Goal: Transaction & Acquisition: Purchase product/service

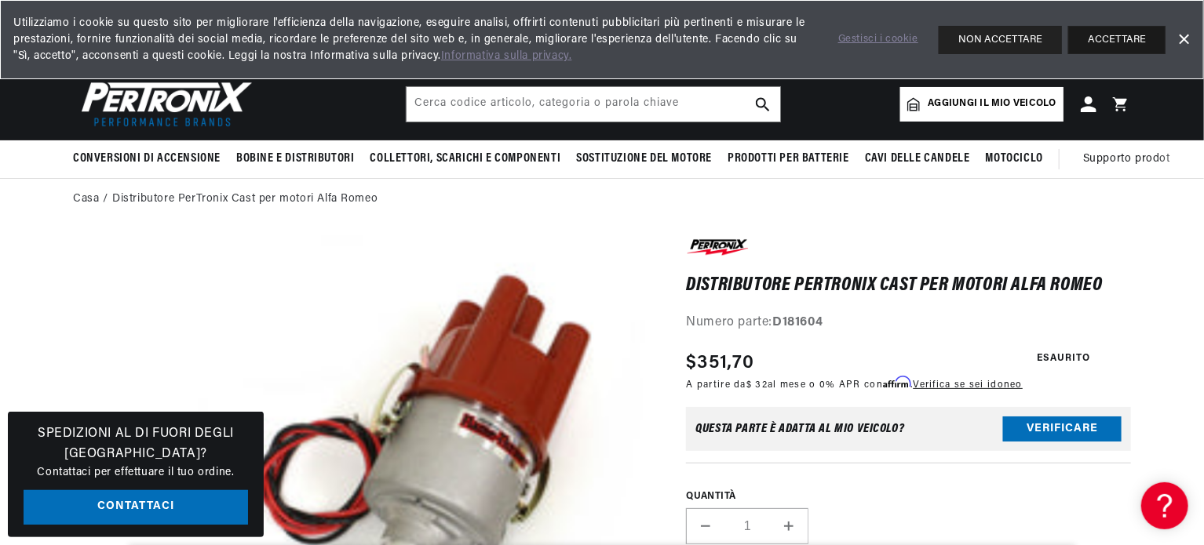
click at [1111, 35] on font "ACCETTARE" at bounding box center [1117, 40] width 58 height 10
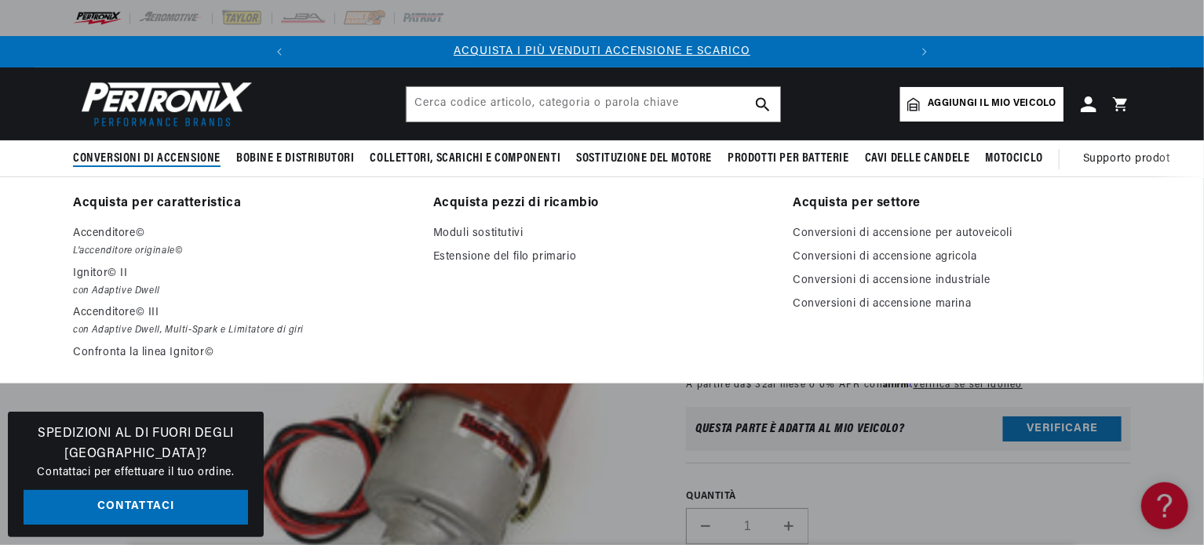
click at [139, 156] on font "Conversioni di accensione" at bounding box center [147, 158] width 148 height 13
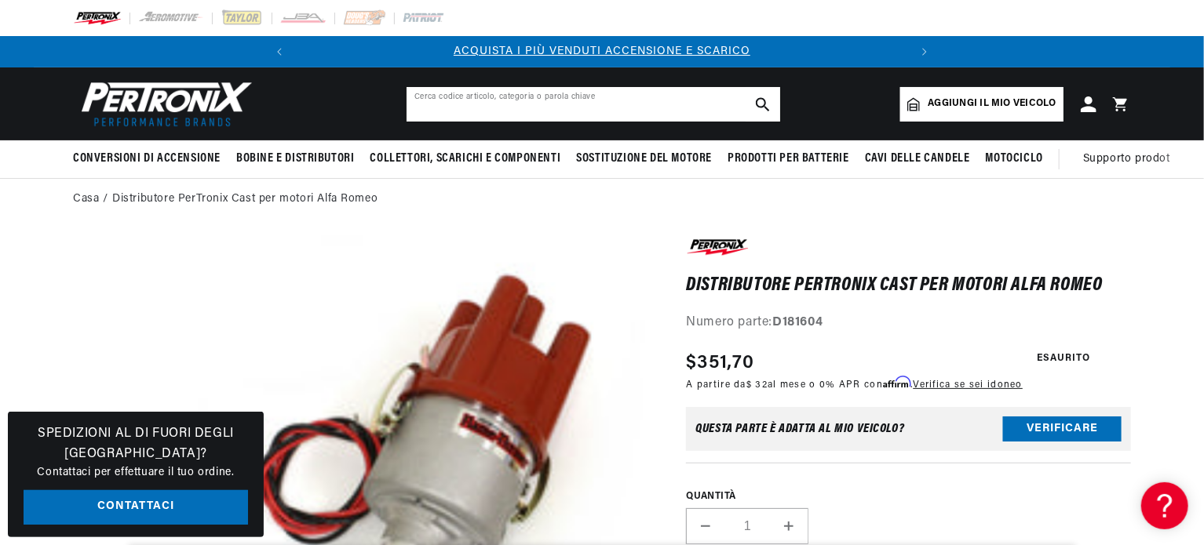
click at [515, 106] on input "text" at bounding box center [594, 104] width 374 height 35
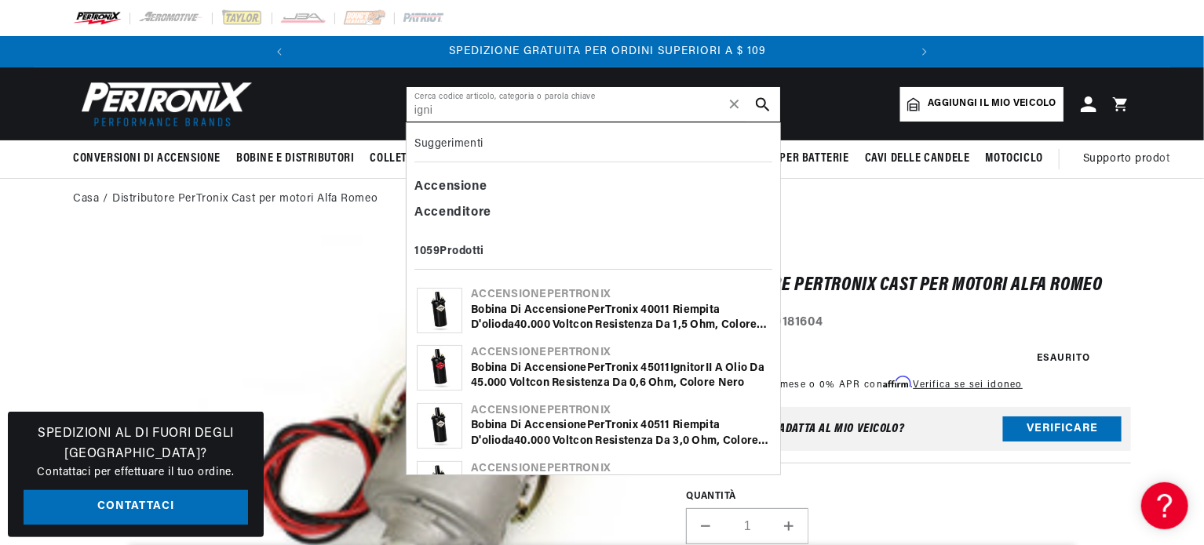
scroll to position [0, 611]
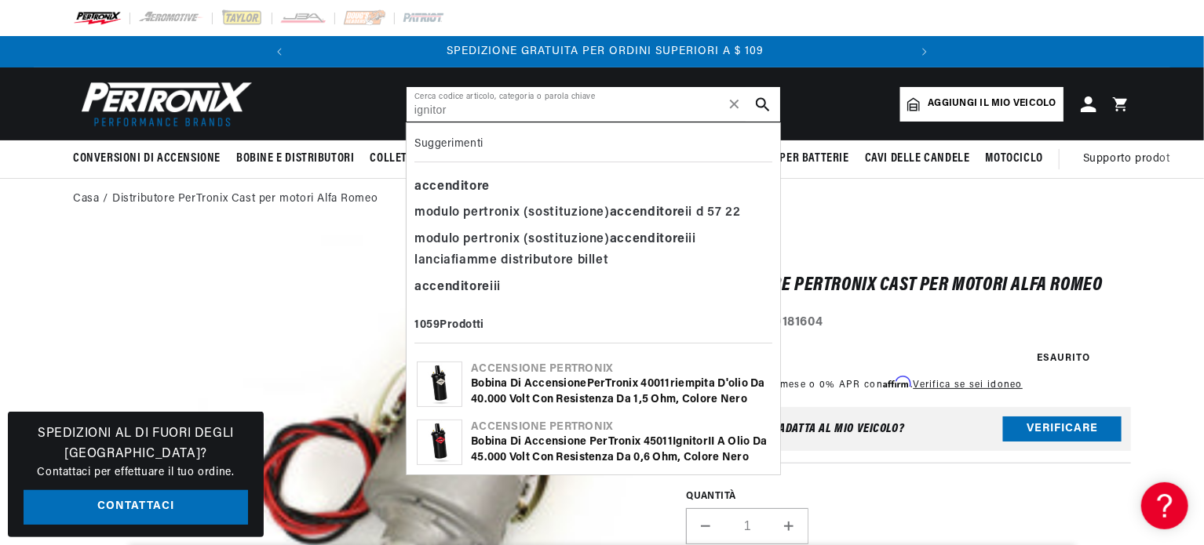
type input "ignitor"
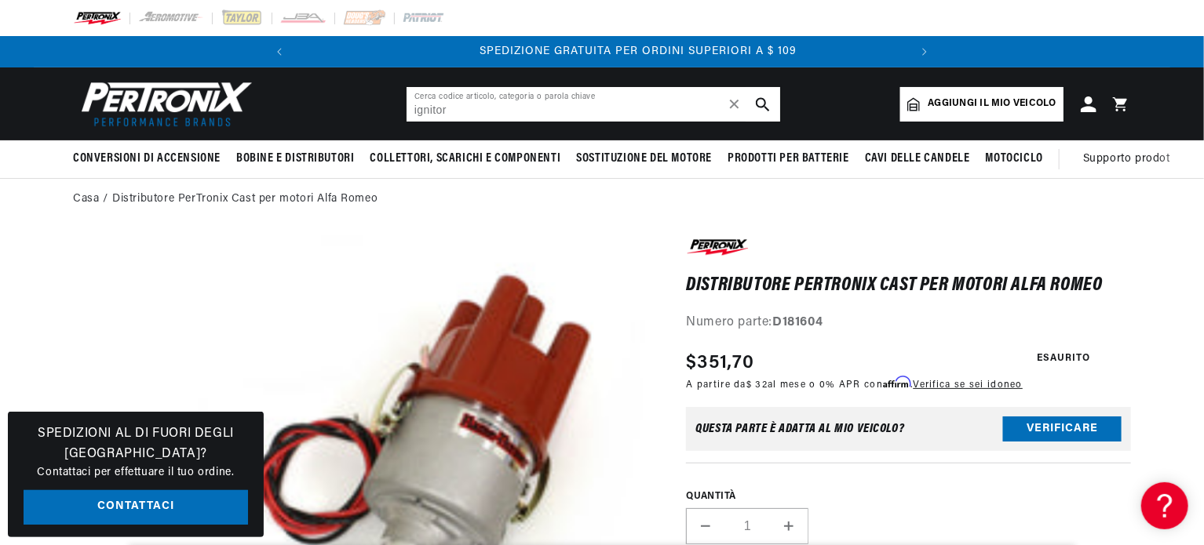
scroll to position [0, 78]
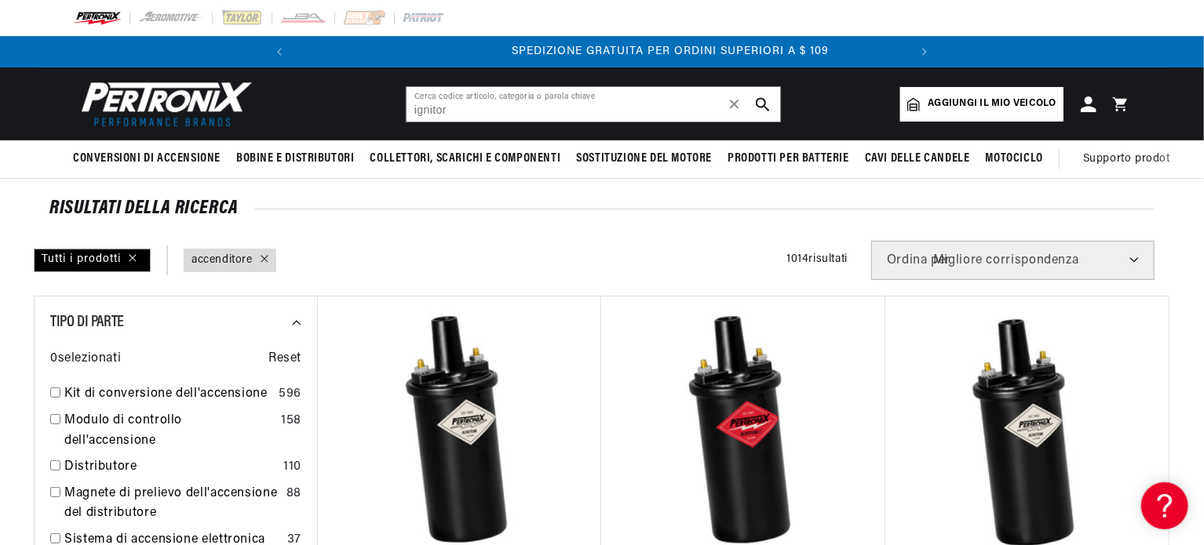
scroll to position [0, 611]
click at [962, 106] on font "Aggiungi il mio veicolo" at bounding box center [992, 103] width 129 height 9
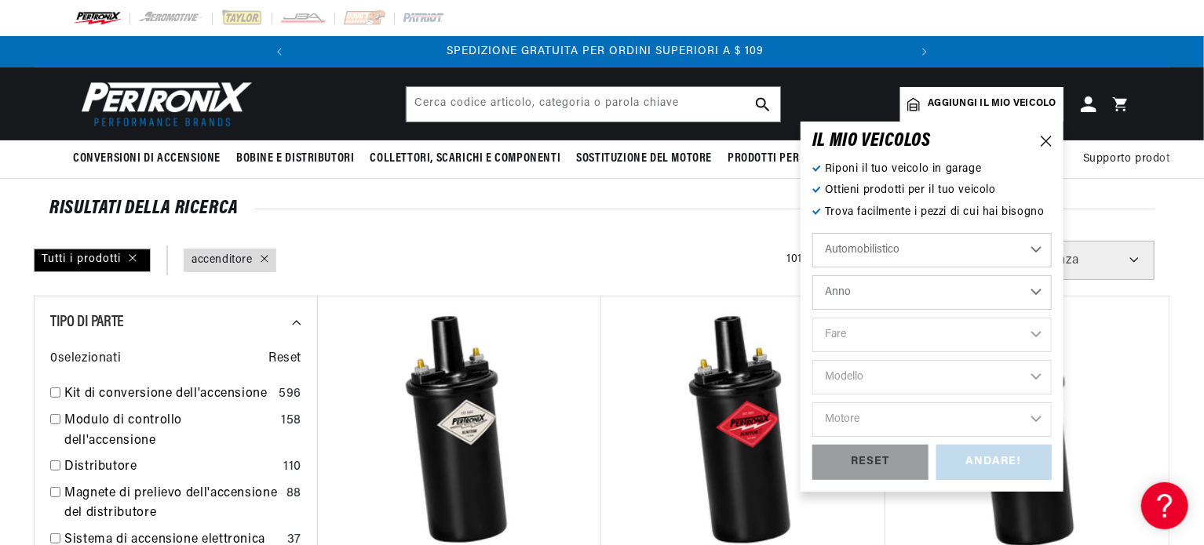
click at [1031, 253] on select "Automobilistico Agricolo Industriale Marino Motociclo" at bounding box center [931, 250] width 239 height 35
click at [1033, 294] on select "Anno 2024 2023 2022 2021 2020 2019 2018 2017 2016 2015 2014 2013 2012 2011 2010…" at bounding box center [931, 292] width 239 height 35
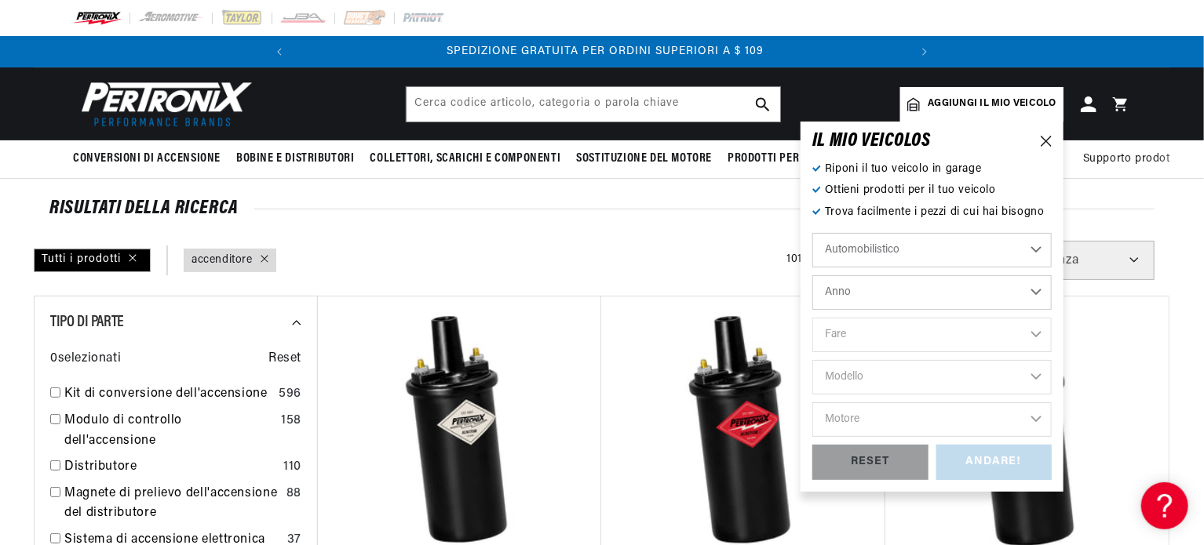
select select "1978"
click at [1014, 341] on select "Fare" at bounding box center [931, 335] width 239 height 35
select select "1978"
click at [1036, 338] on select "Fare Alfa Romeo American Motors Audi Avanti BMW Buick Cadillac Checker Chevrole…" at bounding box center [931, 335] width 239 height 35
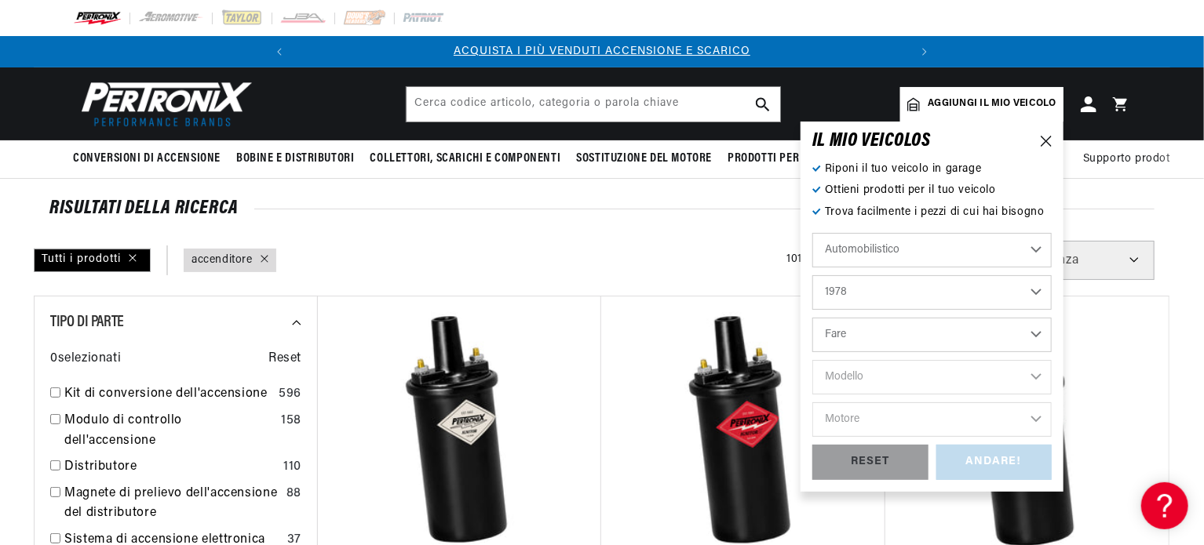
select select "Alfa-Romeo"
click at [976, 344] on select "Fare Alfa Romeo American Motors Audi Avanti BMW Buick Cadillac Checker Chevrole…" at bounding box center [931, 335] width 239 height 35
select select "Alfa-Romeo"
click at [1040, 377] on select "Modello Alfetta Guilia Spider Spider Veloce Sport Sprint" at bounding box center [931, 377] width 239 height 35
select select "Guilia"
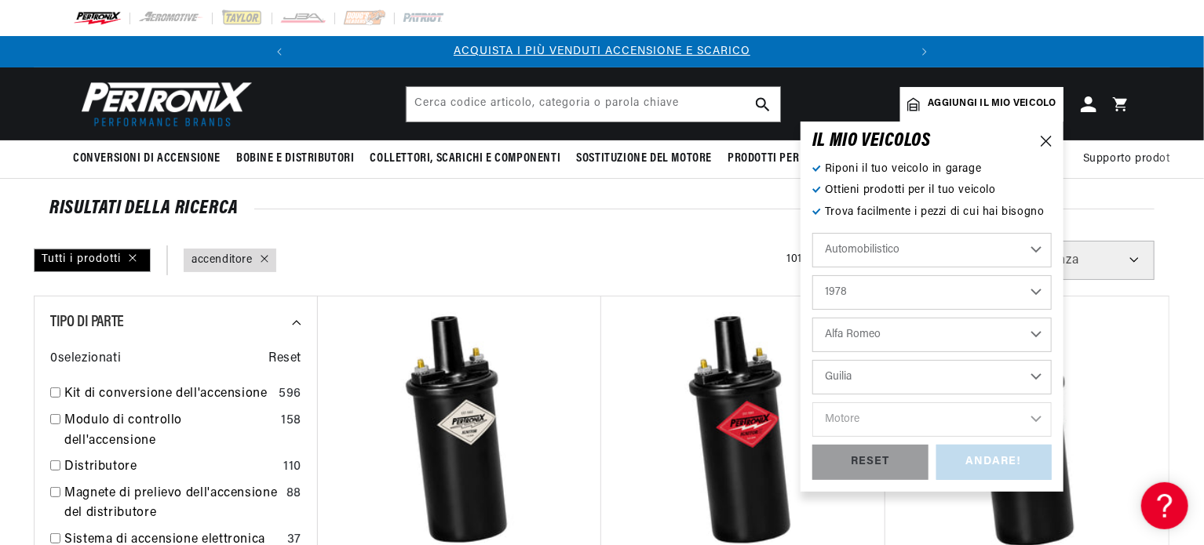
click at [812, 360] on select "Modello Alfetta Guilia Spider Spider Veloce Sport Sprint" at bounding box center [931, 377] width 239 height 35
select select "Guilia"
click at [1034, 416] on select "Motore 4" at bounding box center [931, 420] width 239 height 35
select select "4"
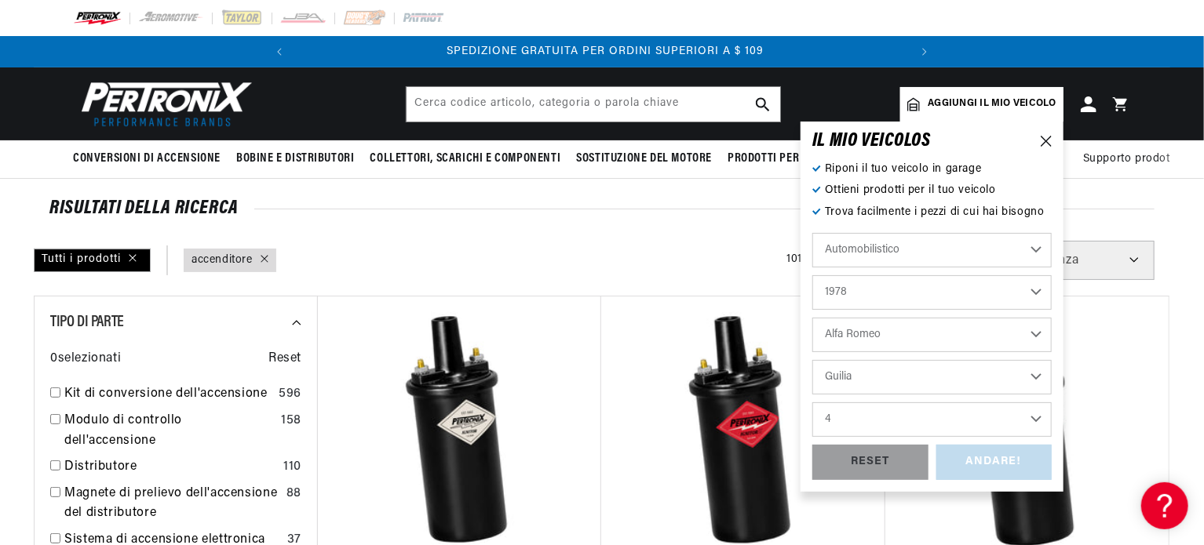
click at [812, 403] on select "Motore 4" at bounding box center [931, 420] width 239 height 35
select select "4"
click at [1008, 461] on div "ANDARE!" at bounding box center [994, 462] width 116 height 35
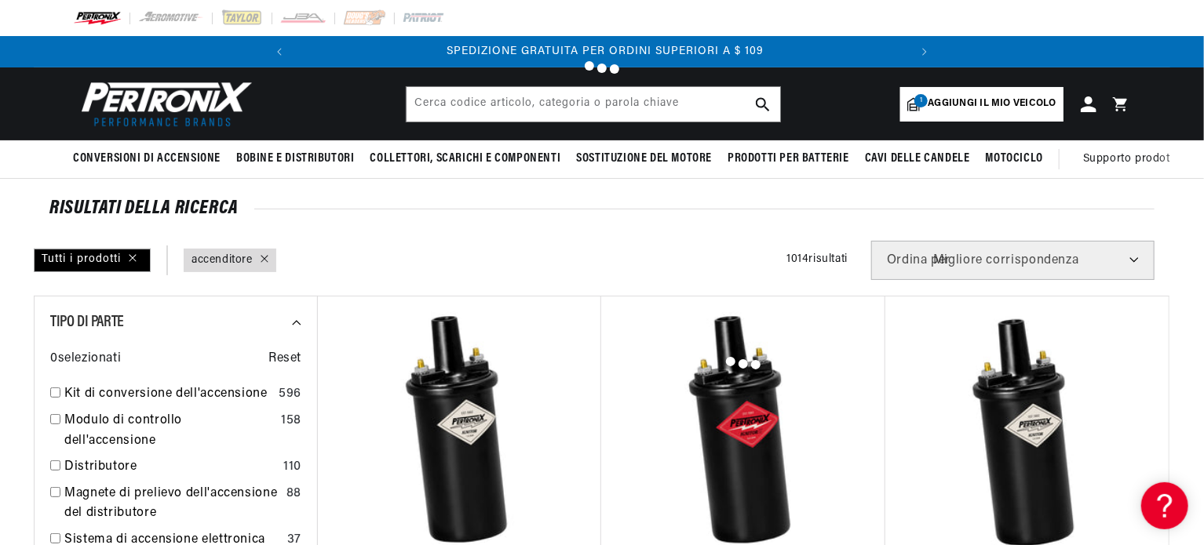
type input "ignitor"
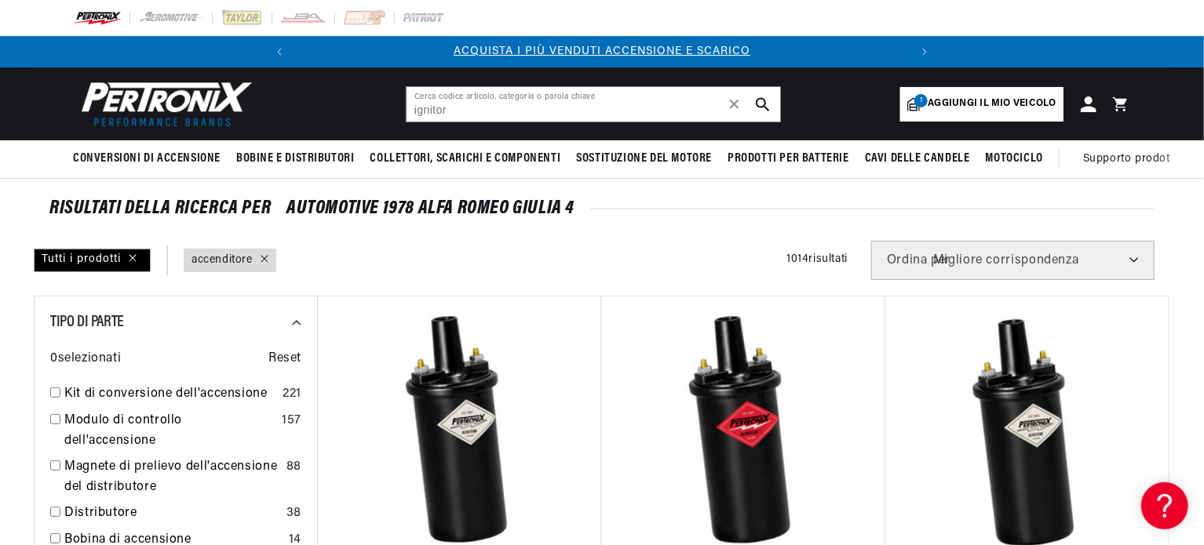
click at [918, 104] on span "1" at bounding box center [920, 100] width 13 height 13
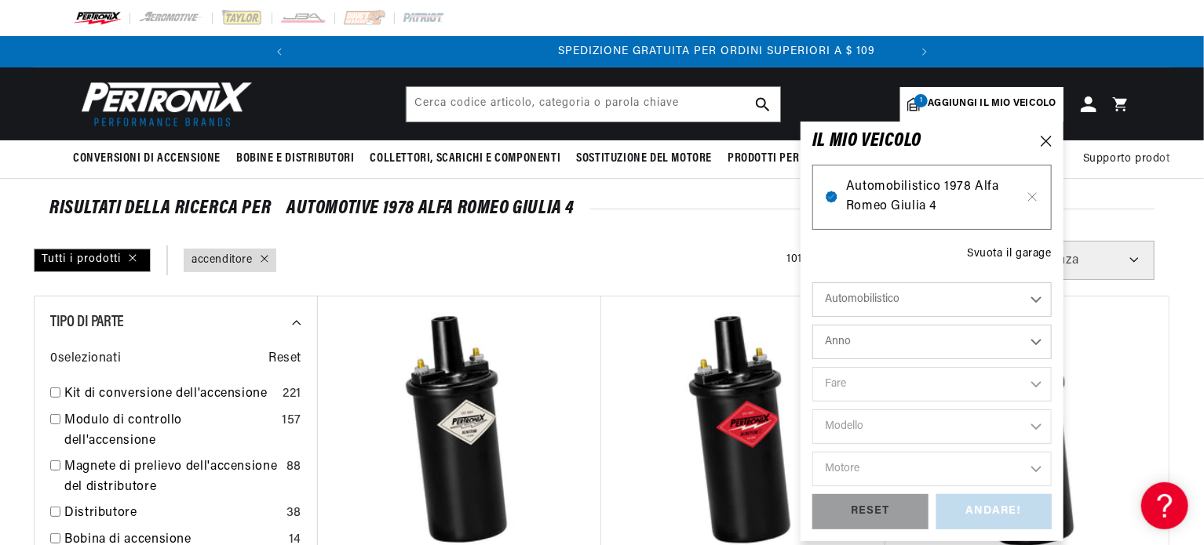
scroll to position [0, 611]
click at [895, 192] on font "Automobilistico 1978 Alfa Romeo Giulia 4" at bounding box center [922, 197] width 153 height 33
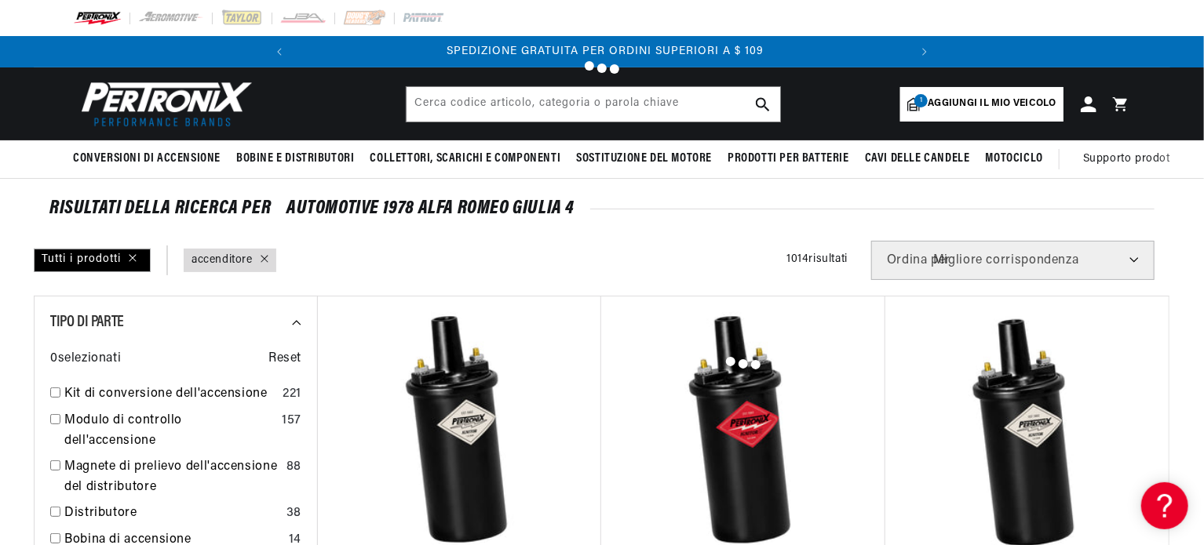
type input "ignitor"
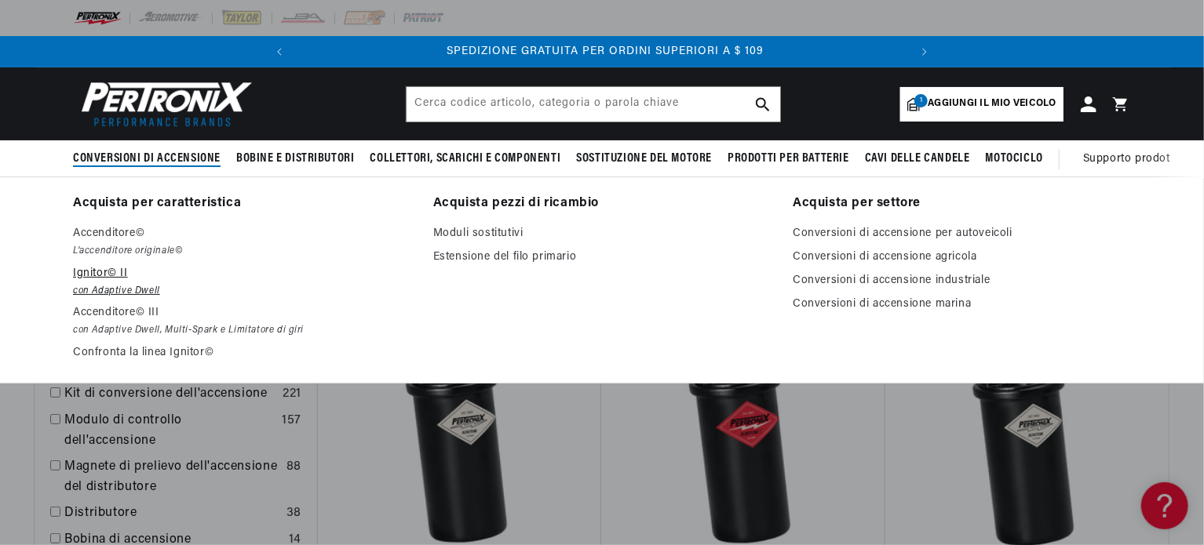
click at [86, 275] on font "Ignitor© II" at bounding box center [100, 274] width 55 height 12
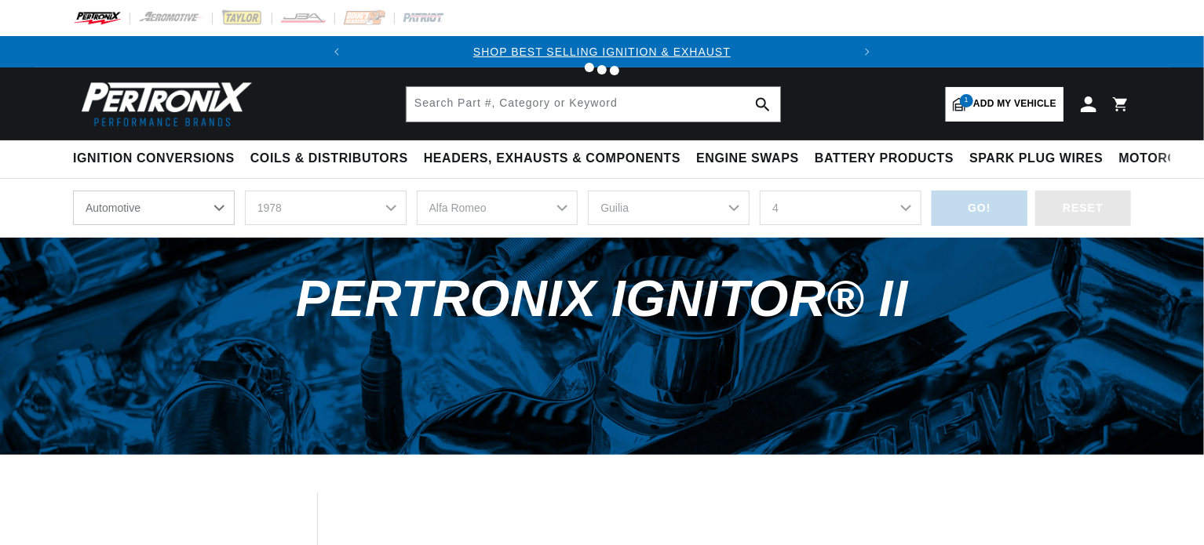
select select "1978"
select select "Guilia"
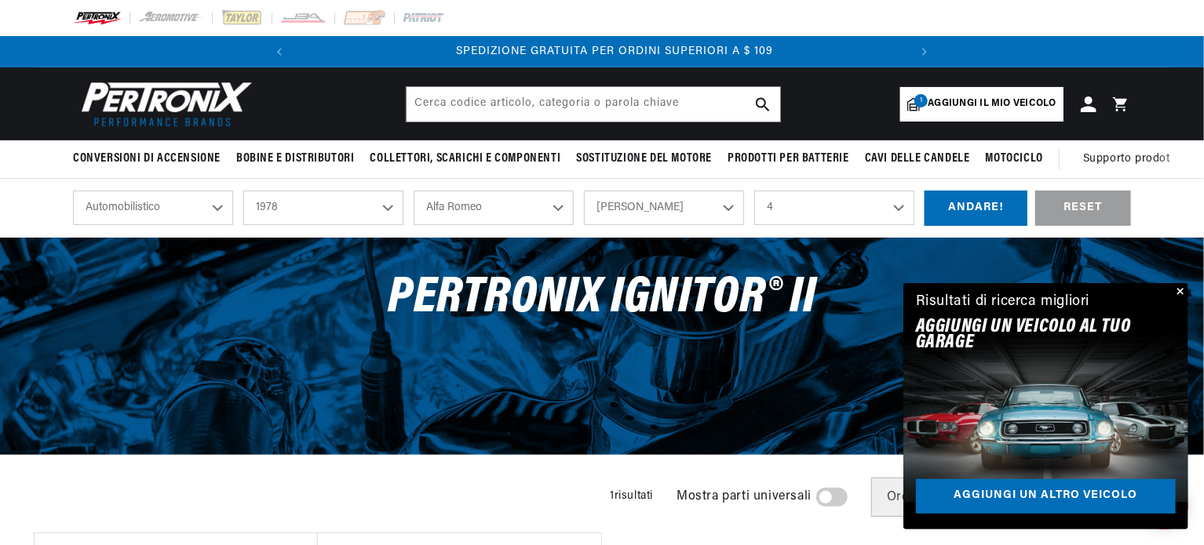
scroll to position [0, 611]
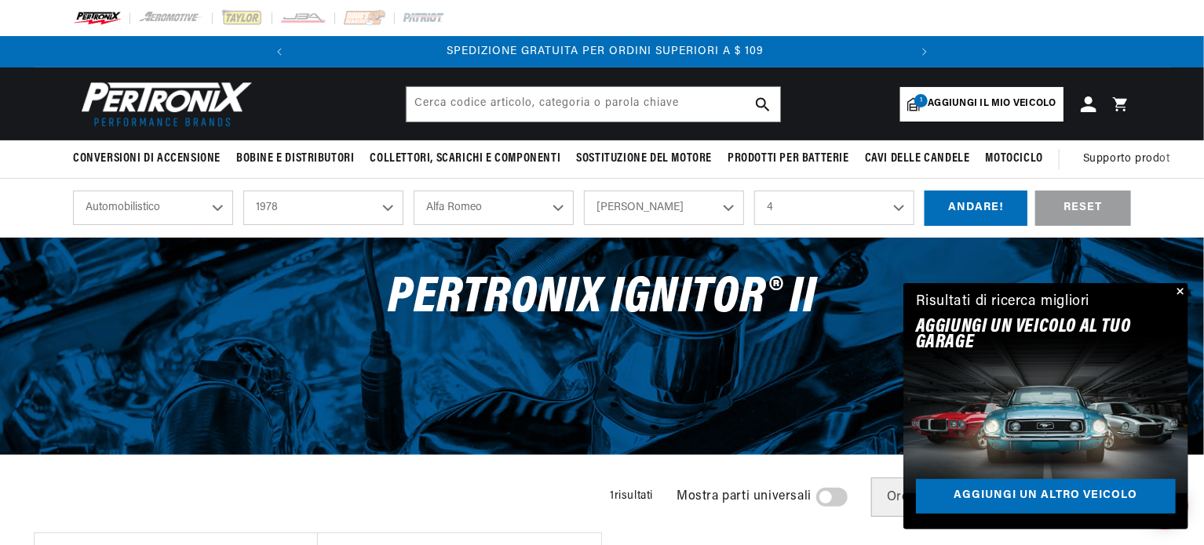
click at [1181, 296] on button "Vicino" at bounding box center [1178, 292] width 19 height 19
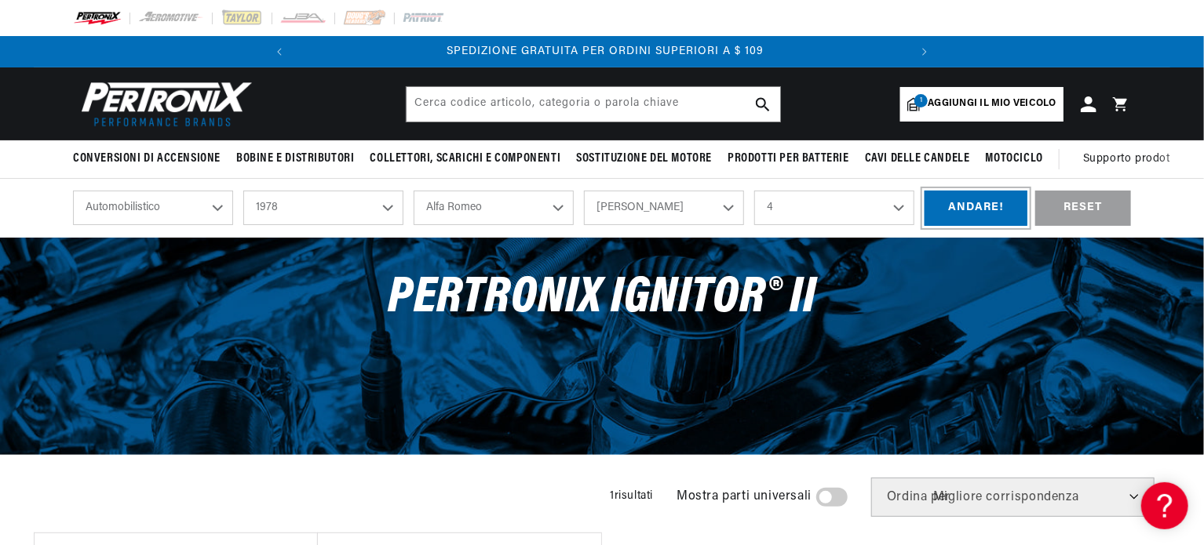
click at [983, 213] on div "ANDARE!" at bounding box center [976, 208] width 103 height 35
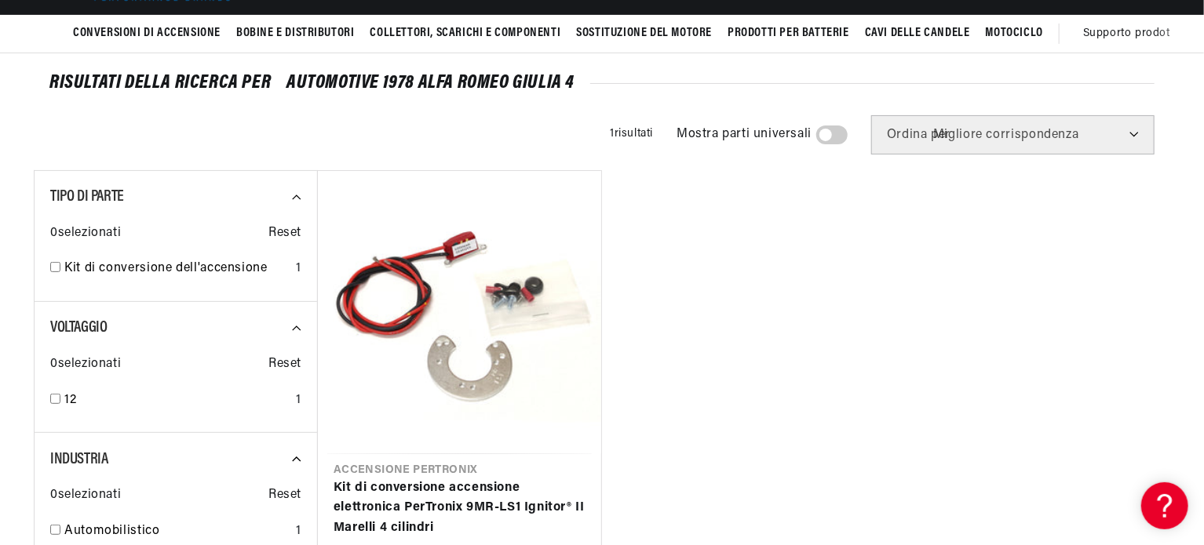
scroll to position [0, 611]
click at [842, 134] on span at bounding box center [831, 135] width 31 height 19
click at [830, 138] on input "checkbox" at bounding box center [824, 138] width 10 height 0
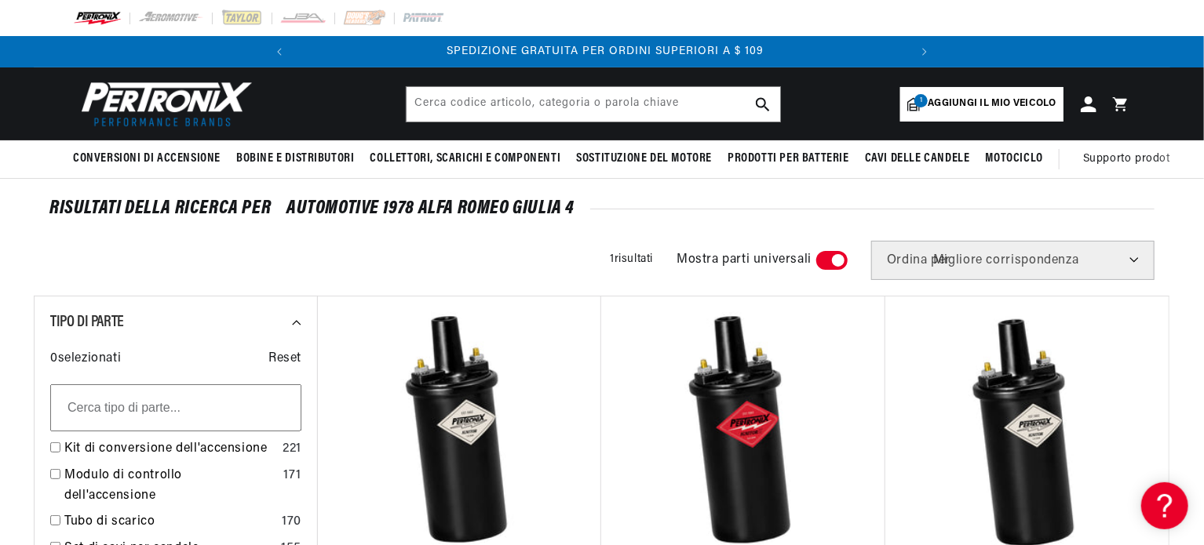
click at [819, 260] on span at bounding box center [831, 260] width 31 height 19
click at [819, 264] on input "checkbox" at bounding box center [824, 264] width 10 height 0
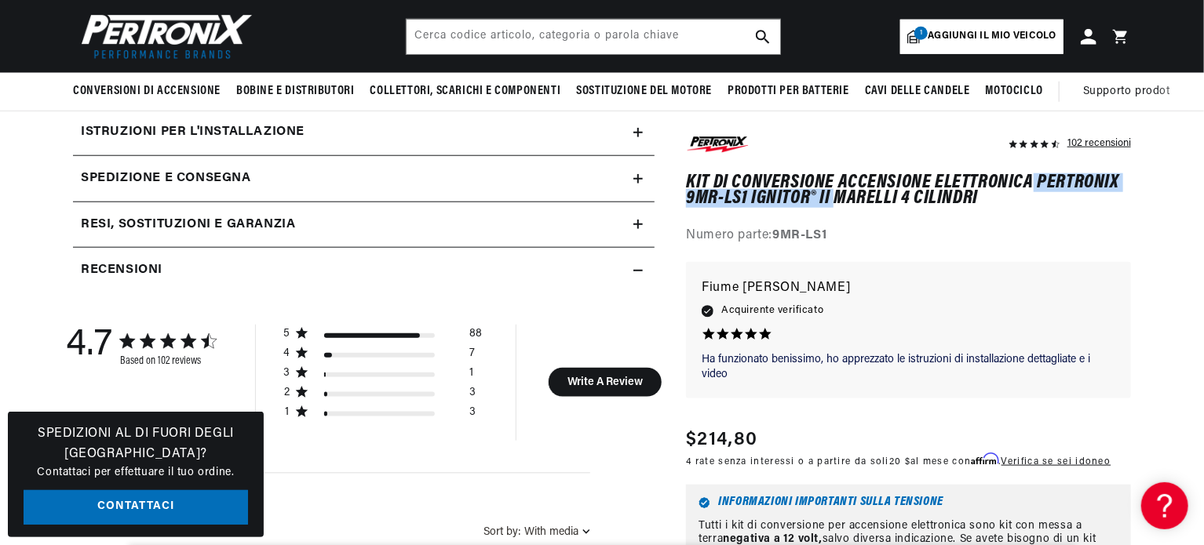
drag, startPoint x: 1033, startPoint y: 180, endPoint x: 835, endPoint y: 200, distance: 198.8
click at [835, 200] on font "Kit di conversione accensione elettronica PerTronix 9MR-LS1 Ignitor® II Marelli…" at bounding box center [902, 190] width 433 height 35
copy font "PerTronix 9MR-LS1 Ignitor® II"
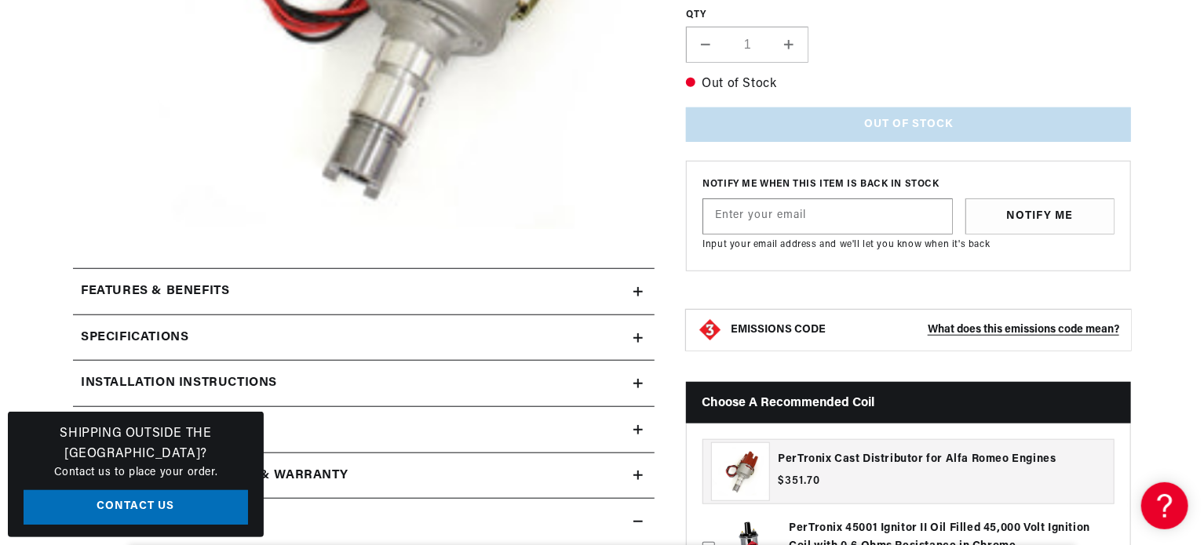
click at [637, 282] on summary "Features & Benefits" at bounding box center [364, 292] width 582 height 46
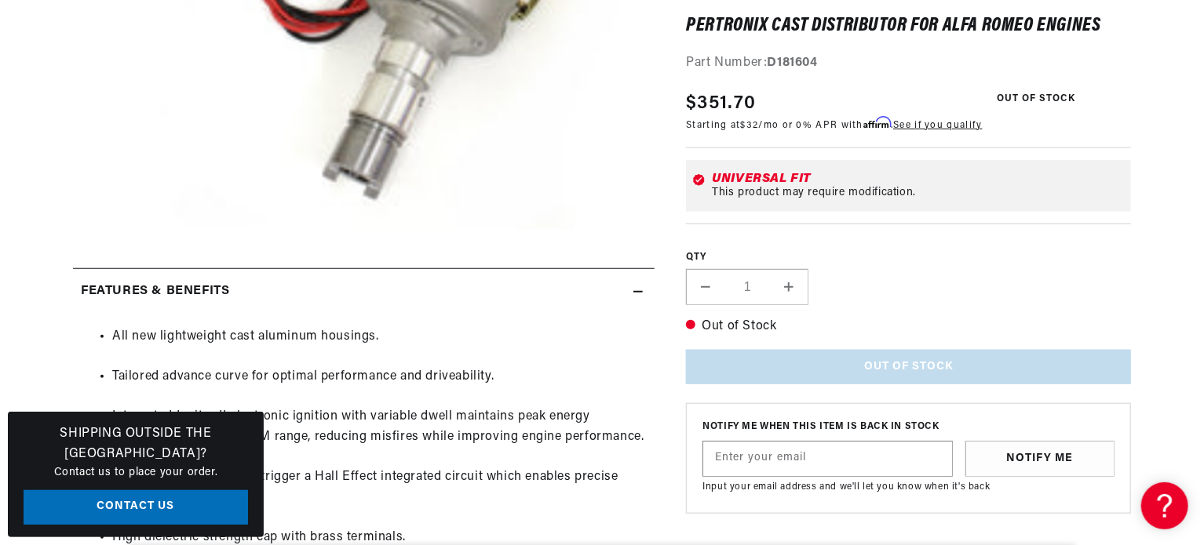
click at [637, 282] on summary "Features & Benefits" at bounding box center [364, 292] width 582 height 46
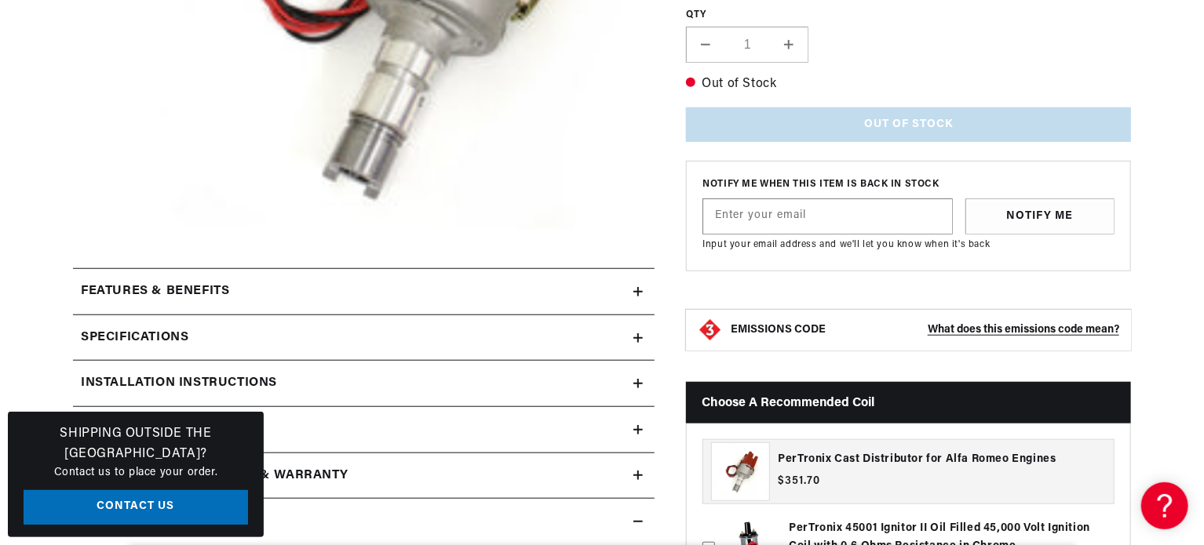
scroll to position [0, 476]
click at [640, 292] on icon at bounding box center [637, 292] width 9 height 0
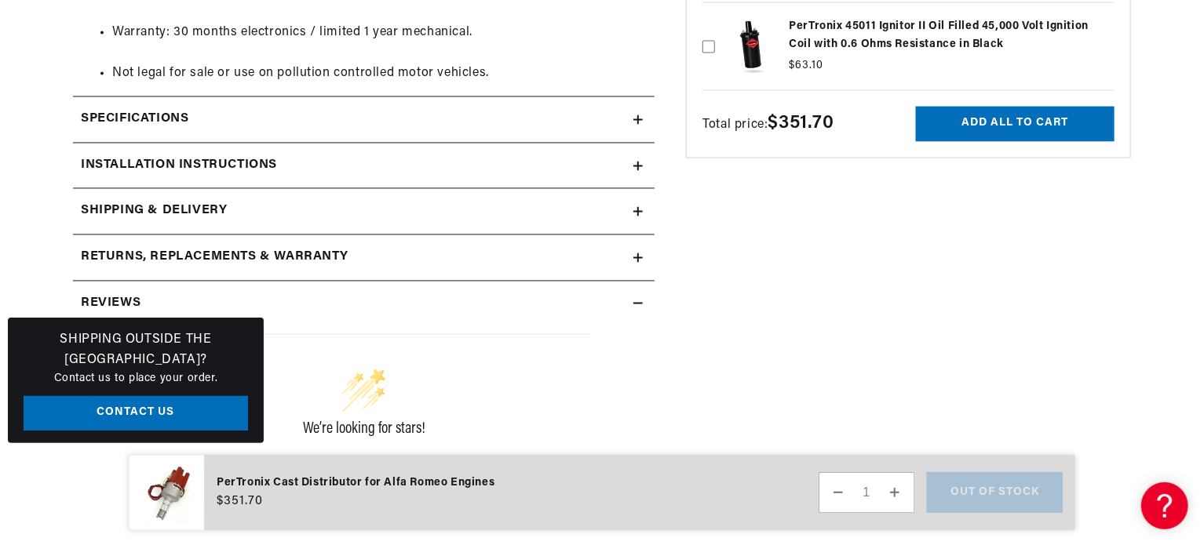
click at [637, 166] on icon at bounding box center [637, 166] width 9 height 0
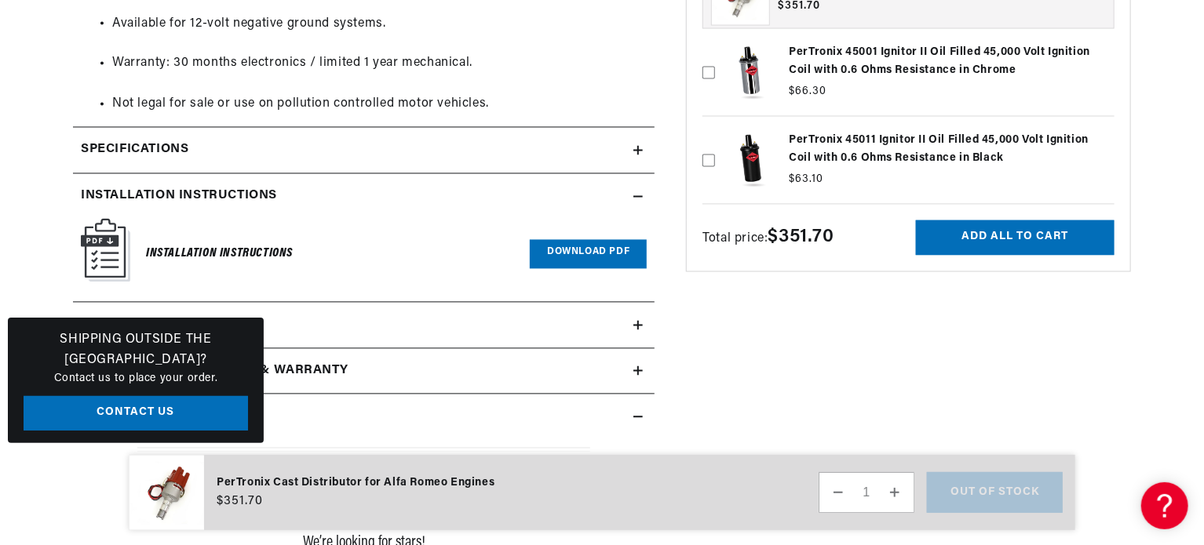
scroll to position [0, 0]
click at [639, 151] on icon at bounding box center [637, 151] width 9 height 0
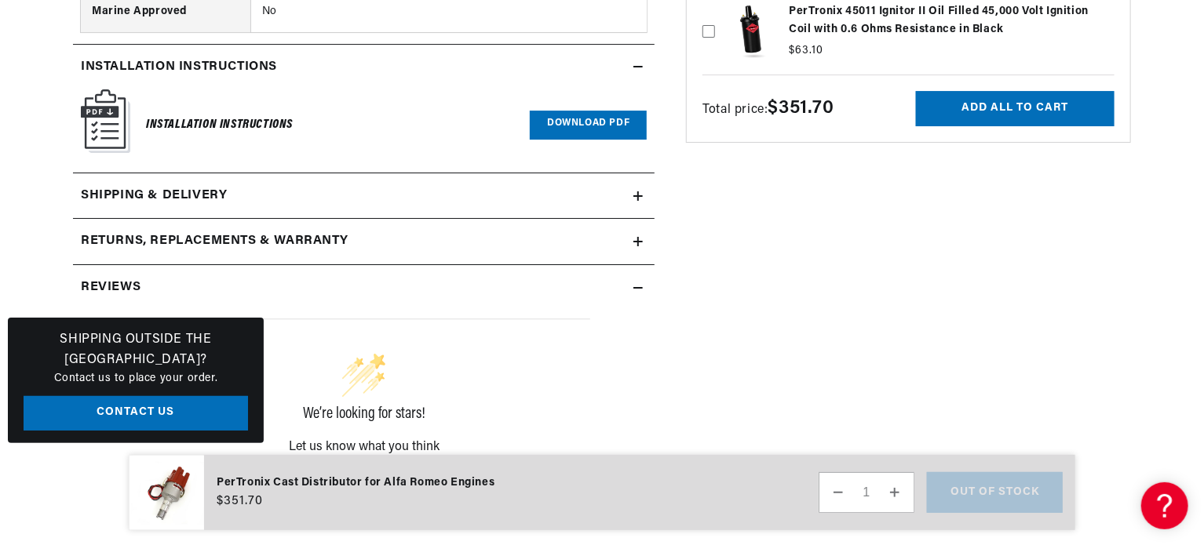
click at [605, 122] on link "Download PDF" at bounding box center [588, 125] width 117 height 29
